Goal: Information Seeking & Learning: Learn about a topic

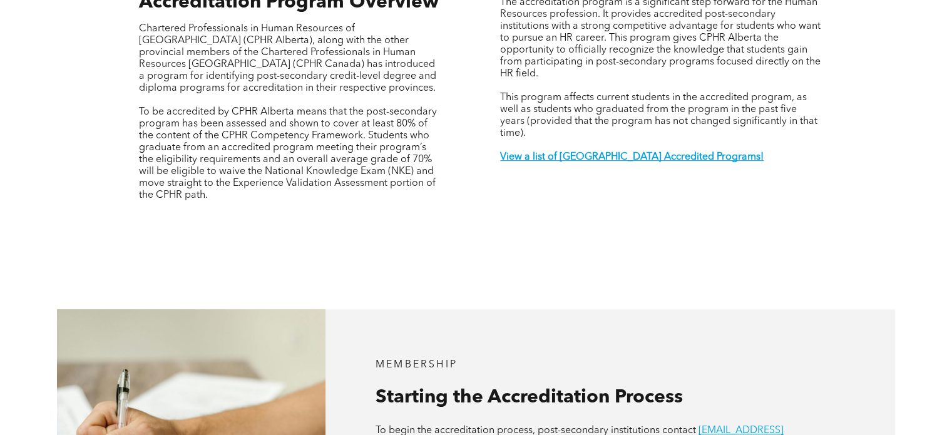
scroll to position [496, 0]
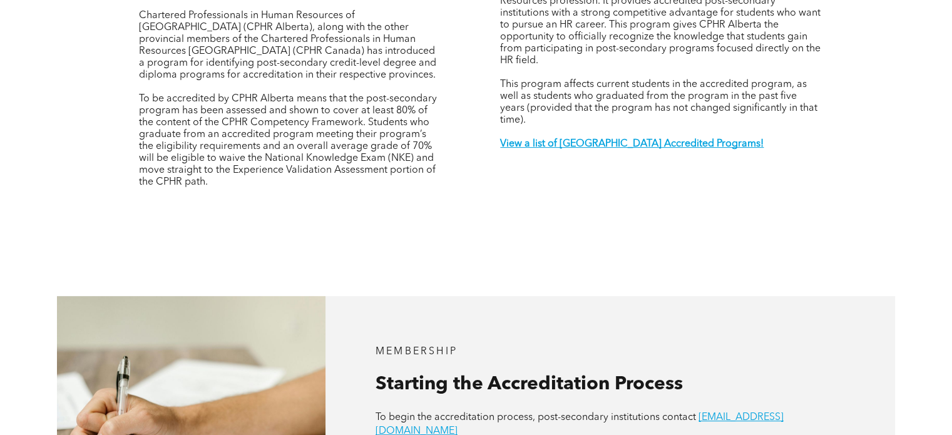
click at [623, 139] on strong "View a list of [GEOGRAPHIC_DATA] Accredited Programs!" at bounding box center [631, 144] width 263 height 10
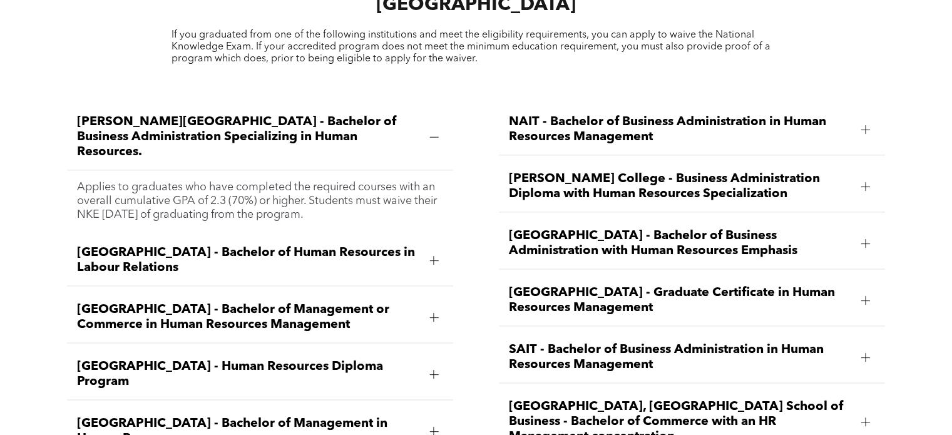
scroll to position [1717, 0]
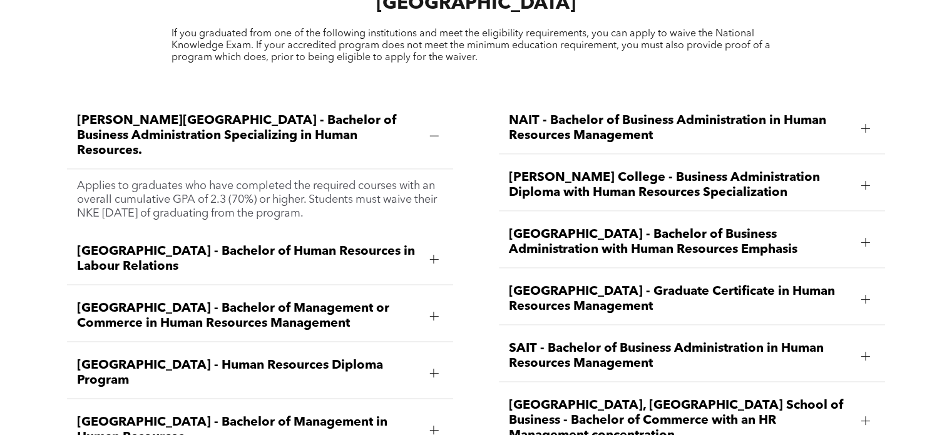
click at [267, 244] on span "[GEOGRAPHIC_DATA] - Bachelor of Human Resources in Labour Relations" at bounding box center [248, 259] width 342 height 30
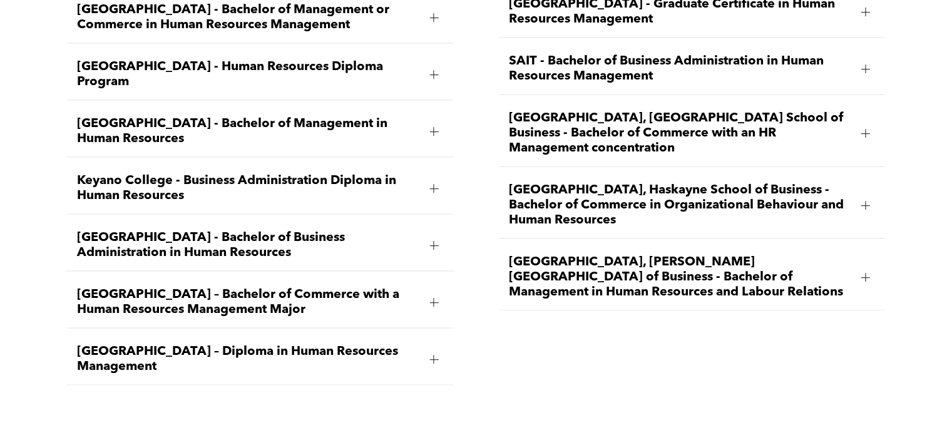
scroll to position [2005, 0]
click at [430, 354] on div at bounding box center [433, 358] width 9 height 9
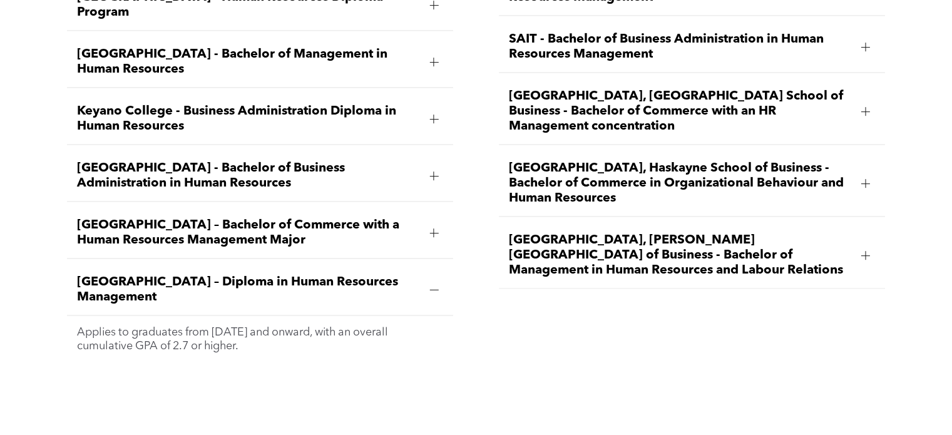
scroll to position [2027, 0]
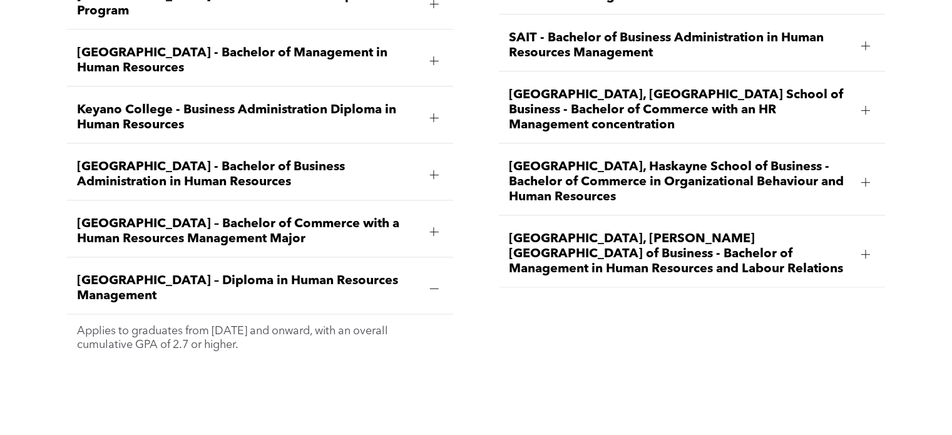
click at [233, 273] on span "[GEOGRAPHIC_DATA] – Diploma in Human Resources Management" at bounding box center [248, 288] width 342 height 30
click at [155, 273] on span "[GEOGRAPHIC_DATA] – Diploma in Human Resources Management" at bounding box center [248, 288] width 342 height 30
drag, startPoint x: 161, startPoint y: 260, endPoint x: 78, endPoint y: 240, distance: 85.0
click at [78, 273] on span "[GEOGRAPHIC_DATA] – Diploma in Human Resources Management" at bounding box center [248, 288] width 342 height 30
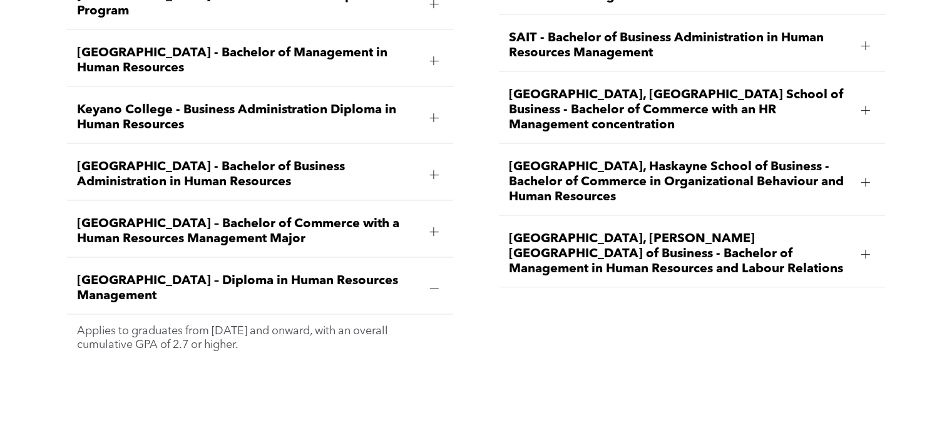
click at [78, 273] on span "[GEOGRAPHIC_DATA] – Diploma in Human Resources Management" at bounding box center [248, 288] width 342 height 30
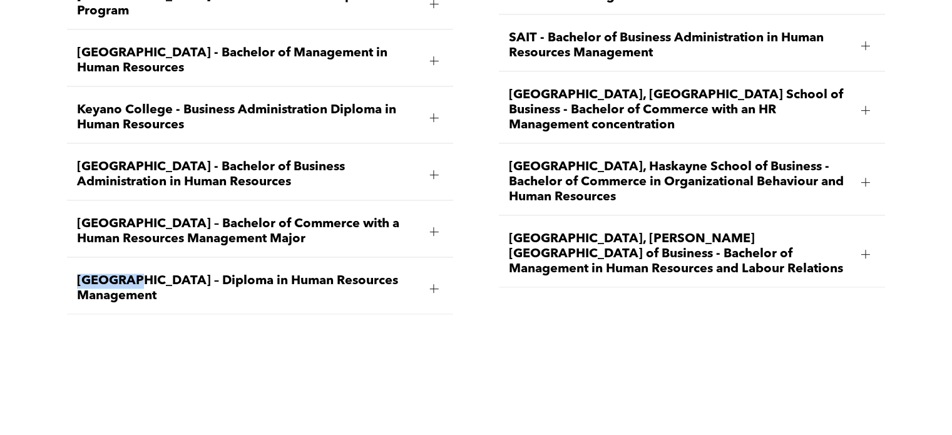
click at [78, 273] on span "[GEOGRAPHIC_DATA] – Diploma in Human Resources Management" at bounding box center [248, 288] width 342 height 30
drag, startPoint x: 159, startPoint y: 257, endPoint x: 80, endPoint y: 246, distance: 79.6
click at [80, 273] on span "[GEOGRAPHIC_DATA] – Diploma in Human Resources Management" at bounding box center [248, 288] width 342 height 30
copy span "[GEOGRAPHIC_DATA] – Diploma in Human Resources Management"
